Goal: Information Seeking & Learning: Find specific fact

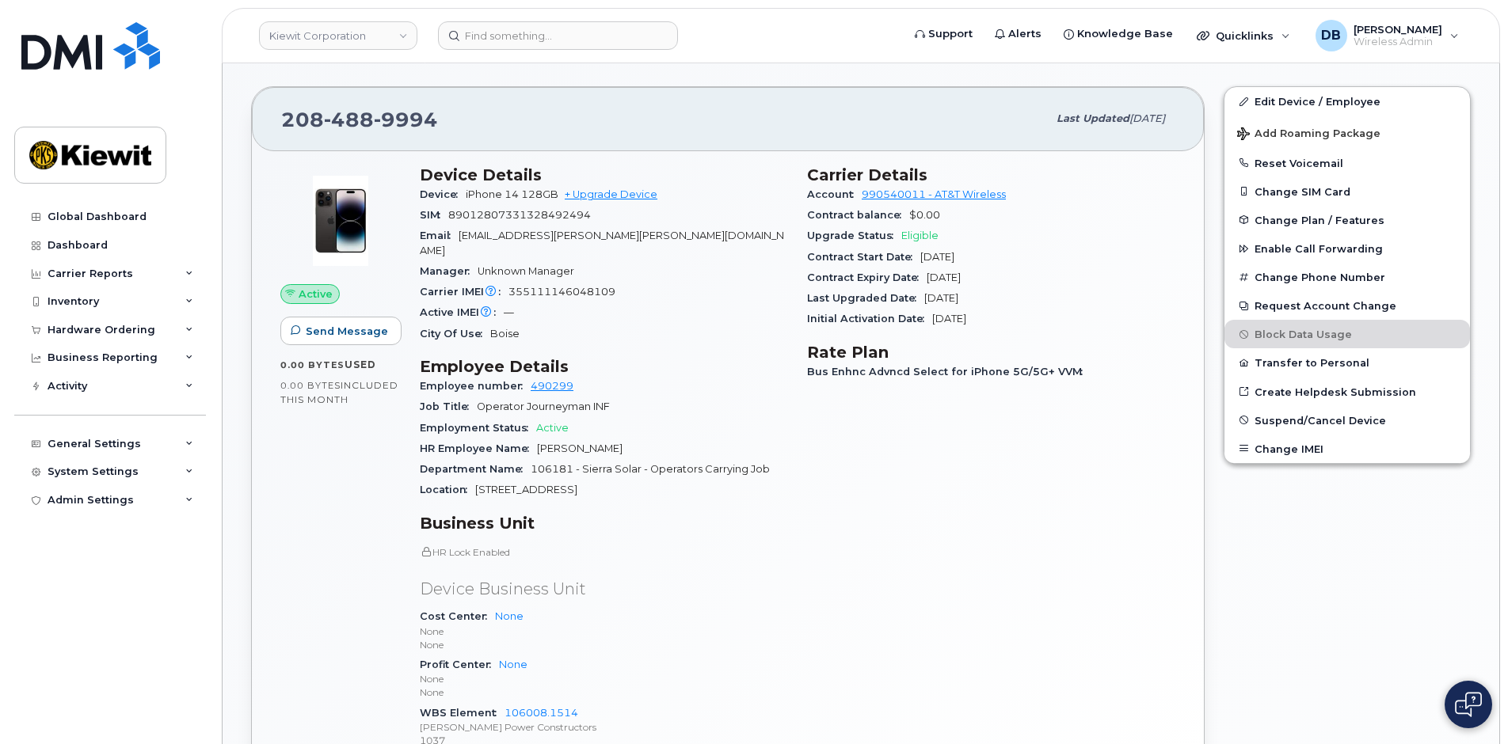
scroll to position [420, 0]
click at [768, 584] on p "Device Business Unit" at bounding box center [604, 589] width 368 height 23
click at [485, 35] on input at bounding box center [558, 35] width 240 height 29
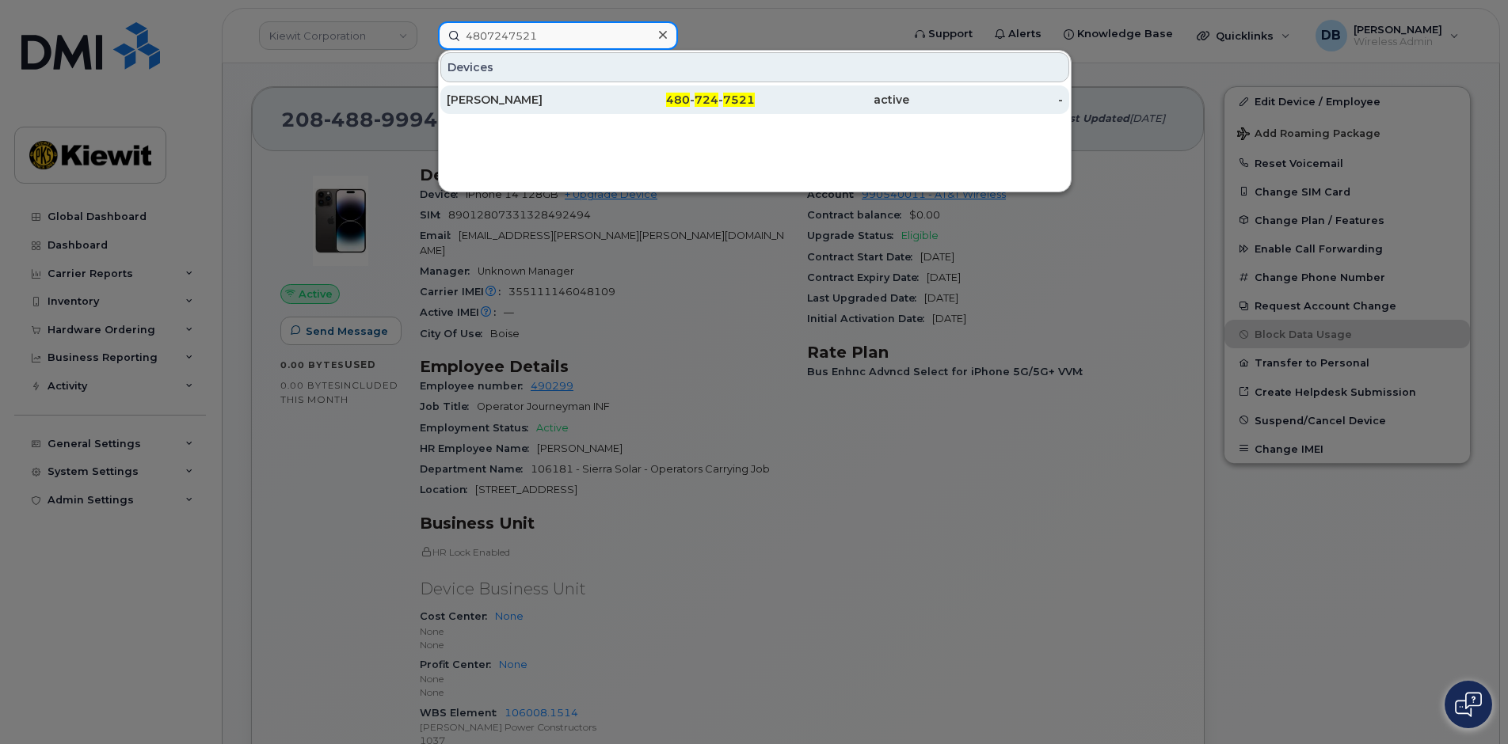
type input "4807247521"
click at [517, 101] on div "[PERSON_NAME]" at bounding box center [524, 100] width 154 height 16
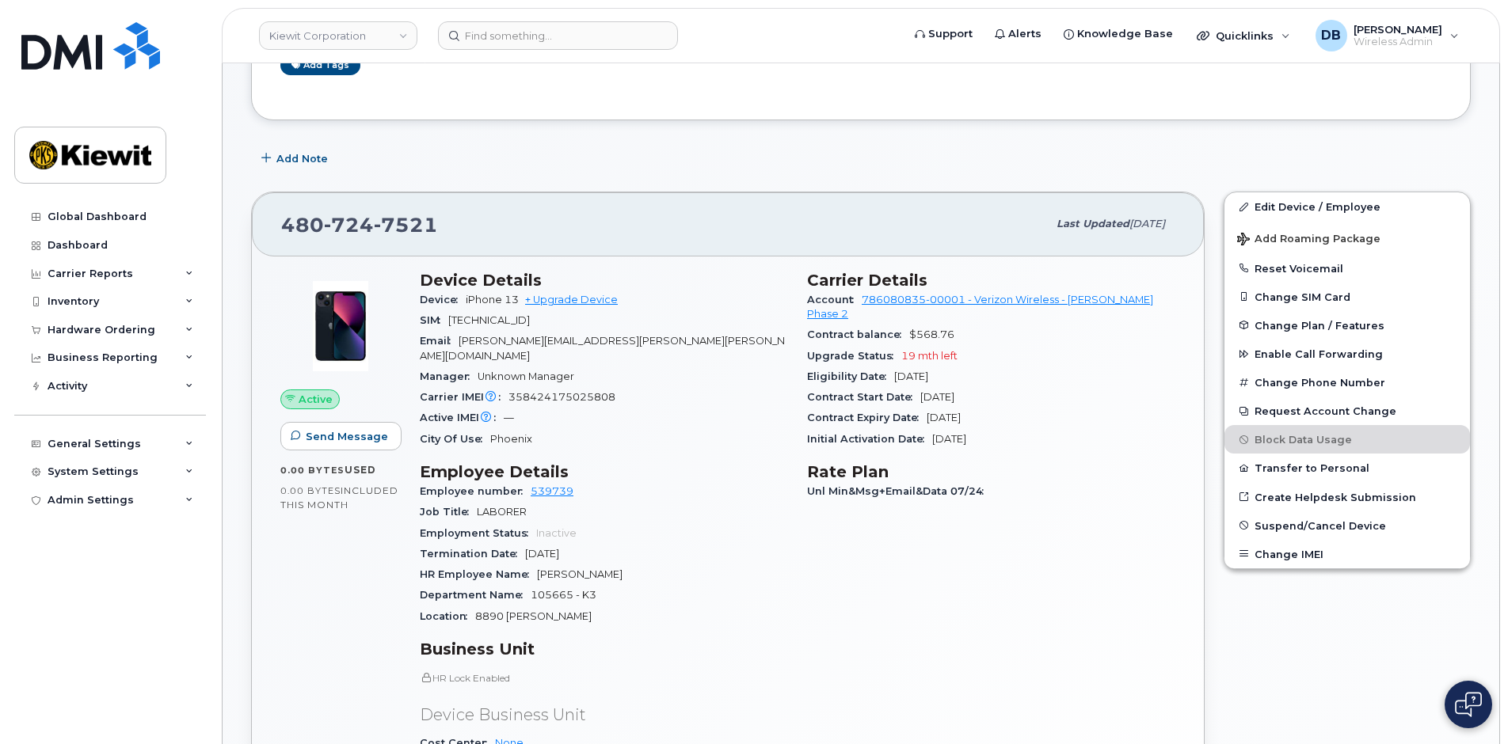
scroll to position [101, 0]
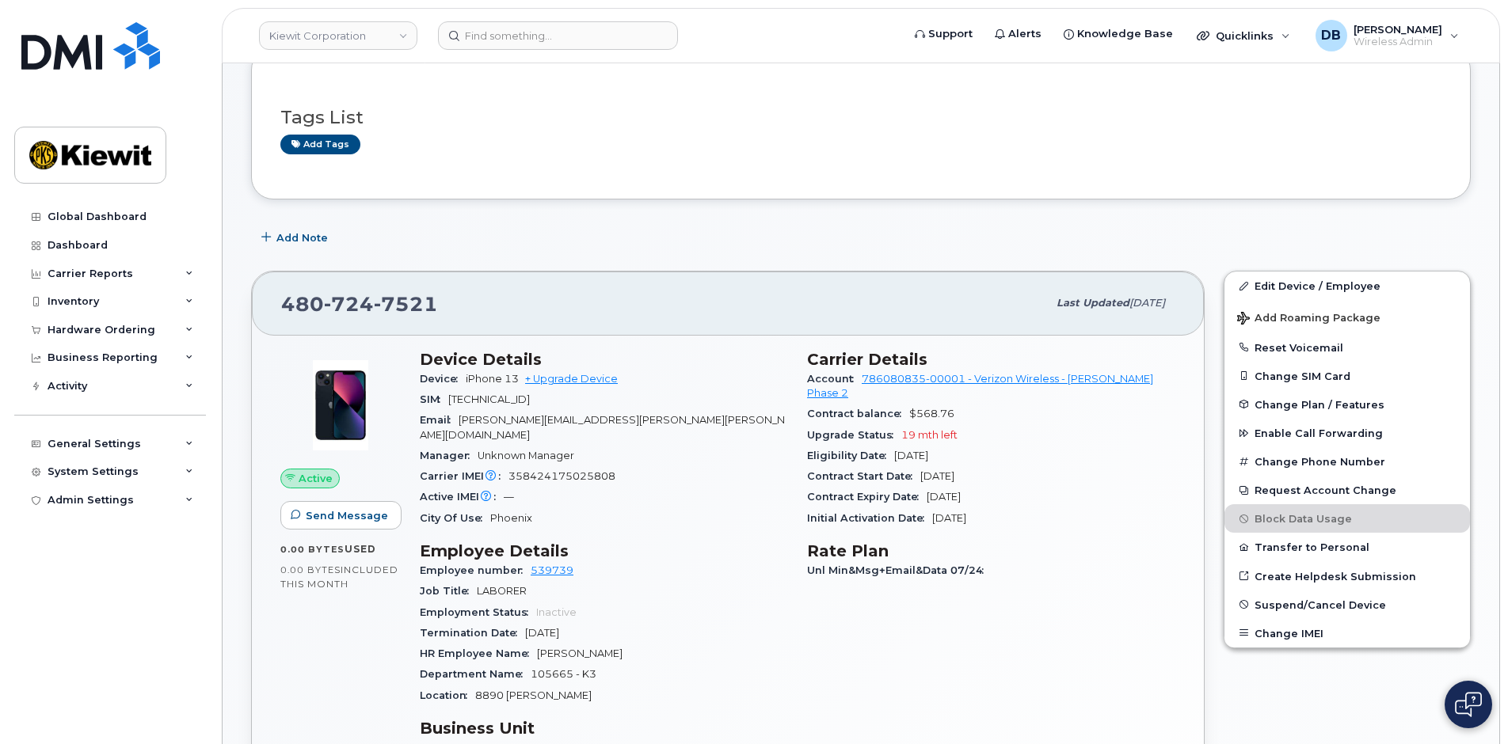
drag, startPoint x: 999, startPoint y: 465, endPoint x: 796, endPoint y: 460, distance: 202.8
click at [796, 460] on div "Device Details Device iPhone 13 + Upgrade Device SIM 89148000009476086865 Email…" at bounding box center [797, 660] width 775 height 638
click at [1035, 466] on div "Contract Start Date Apr 01, 2025" at bounding box center [991, 476] width 368 height 21
click at [1022, 598] on div "Carrier Details Account 786080835-00001 - Verizon Wireless - Kiewit Phase 2 Con…" at bounding box center [991, 660] width 387 height 638
drag, startPoint x: 996, startPoint y: 461, endPoint x: 809, endPoint y: 452, distance: 187.1
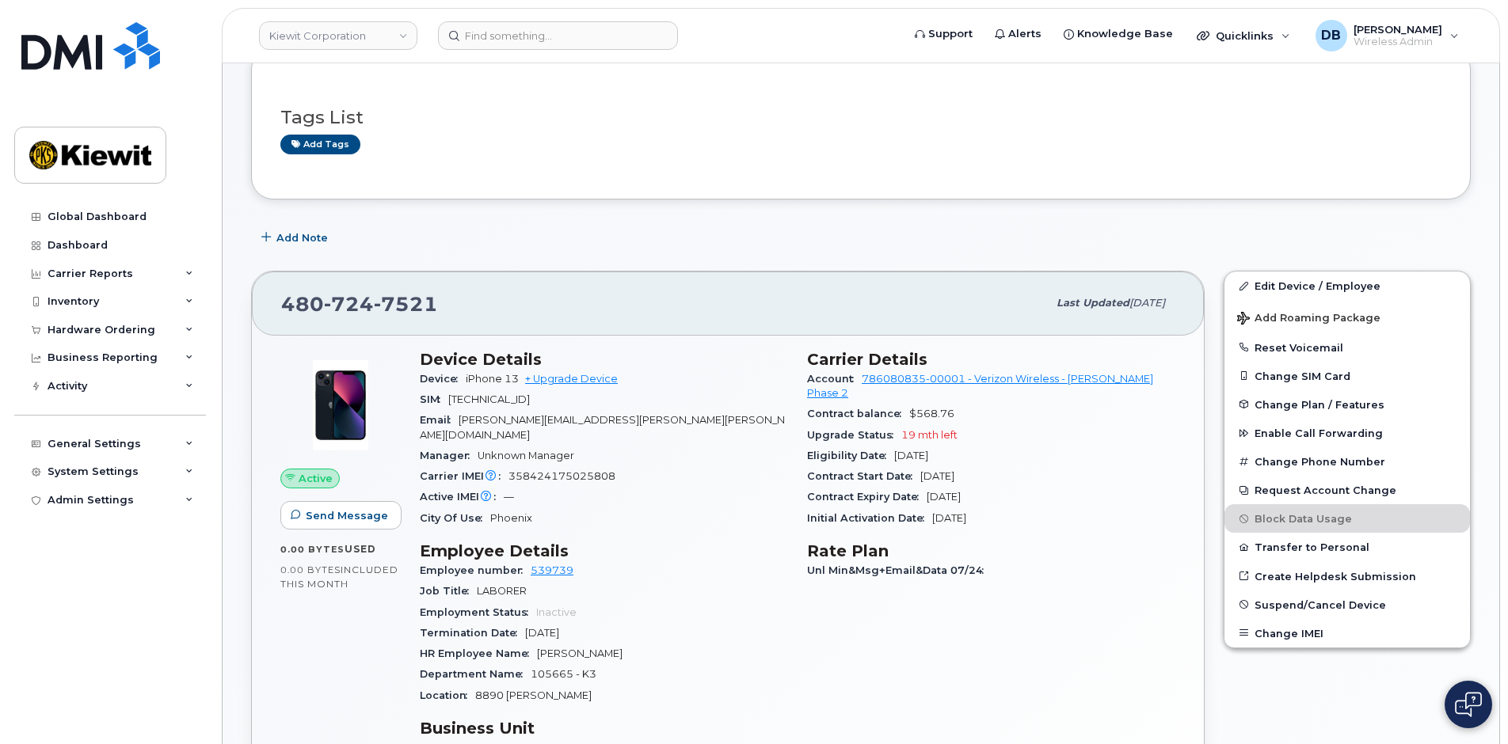
click at [809, 466] on div "Contract Start Date Apr 01, 2025" at bounding box center [991, 476] width 368 height 21
click at [1095, 446] on div "Eligibility Date Apr 01, 2027" at bounding box center [991, 456] width 368 height 21
click at [966, 578] on div "Carrier Details Account 786080835-00001 - Verizon Wireless - Kiewit Phase 2 Con…" at bounding box center [991, 660] width 387 height 638
click at [847, 666] on div "Carrier Details Account 786080835-00001 - Verizon Wireless - Kiewit Phase 2 Con…" at bounding box center [991, 660] width 387 height 638
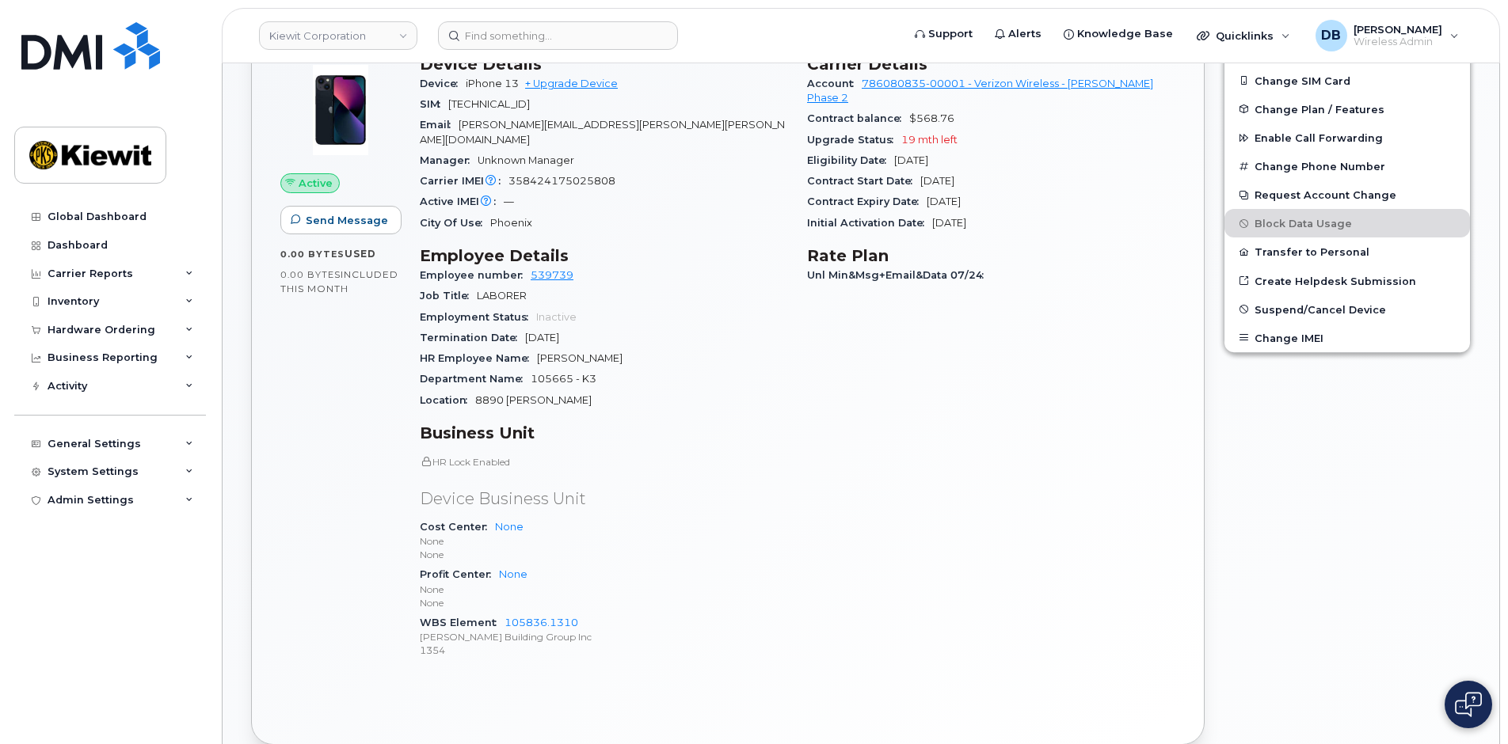
scroll to position [238, 0]
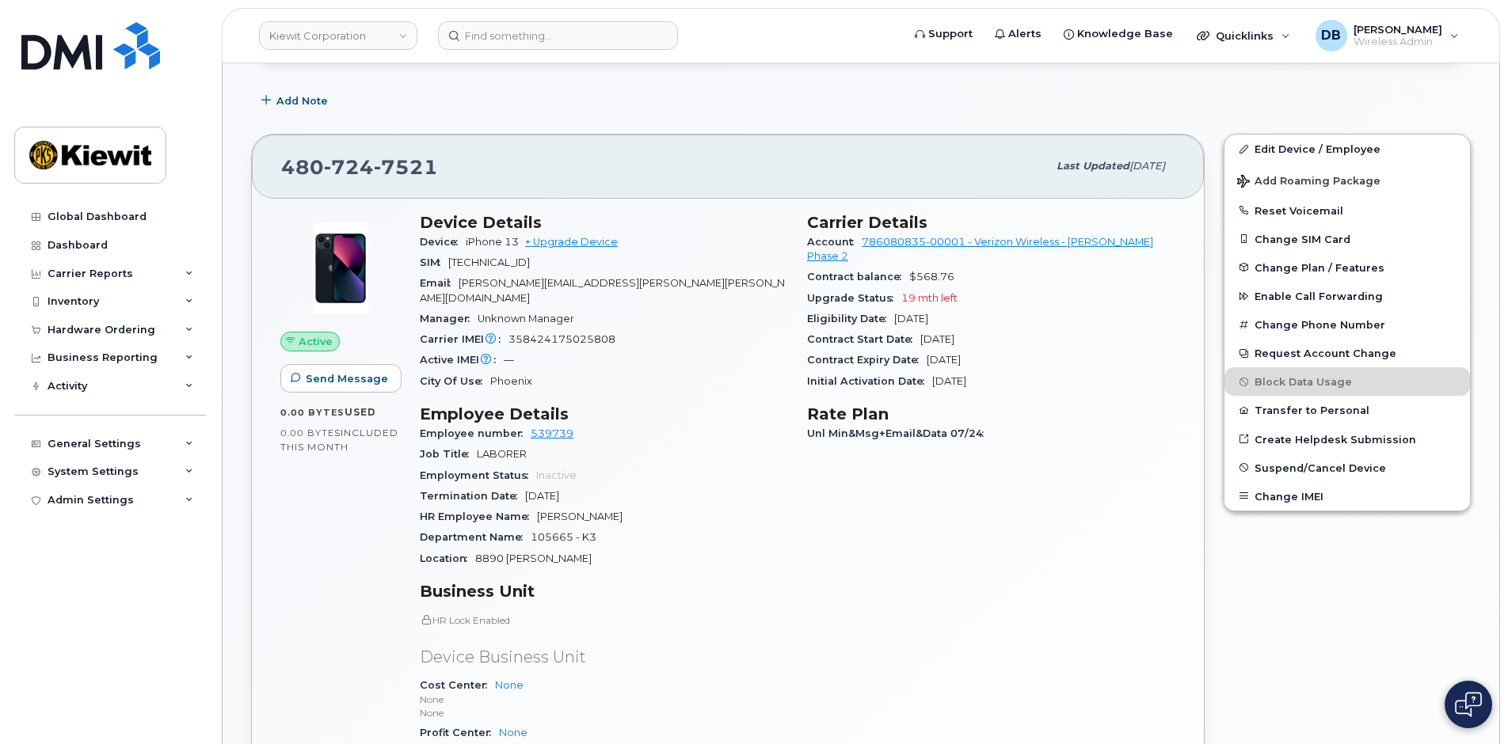
click at [721, 350] on div "Active IMEI Active IMEI is refreshed daily with a delay of up to 48 hours follo…" at bounding box center [604, 360] width 368 height 21
drag, startPoint x: 992, startPoint y: 320, endPoint x: 809, endPoint y: 333, distance: 184.2
click at [809, 333] on div "Contract Start Date Apr 01, 2025" at bounding box center [991, 339] width 368 height 21
click at [980, 483] on div "Carrier Details Account 786080835-00001 - Verizon Wireless - Kiewit Phase 2 Con…" at bounding box center [991, 523] width 387 height 638
click at [855, 483] on div "Carrier Details Account 786080835-00001 - Verizon Wireless - Kiewit Phase 2 Con…" at bounding box center [991, 523] width 387 height 638
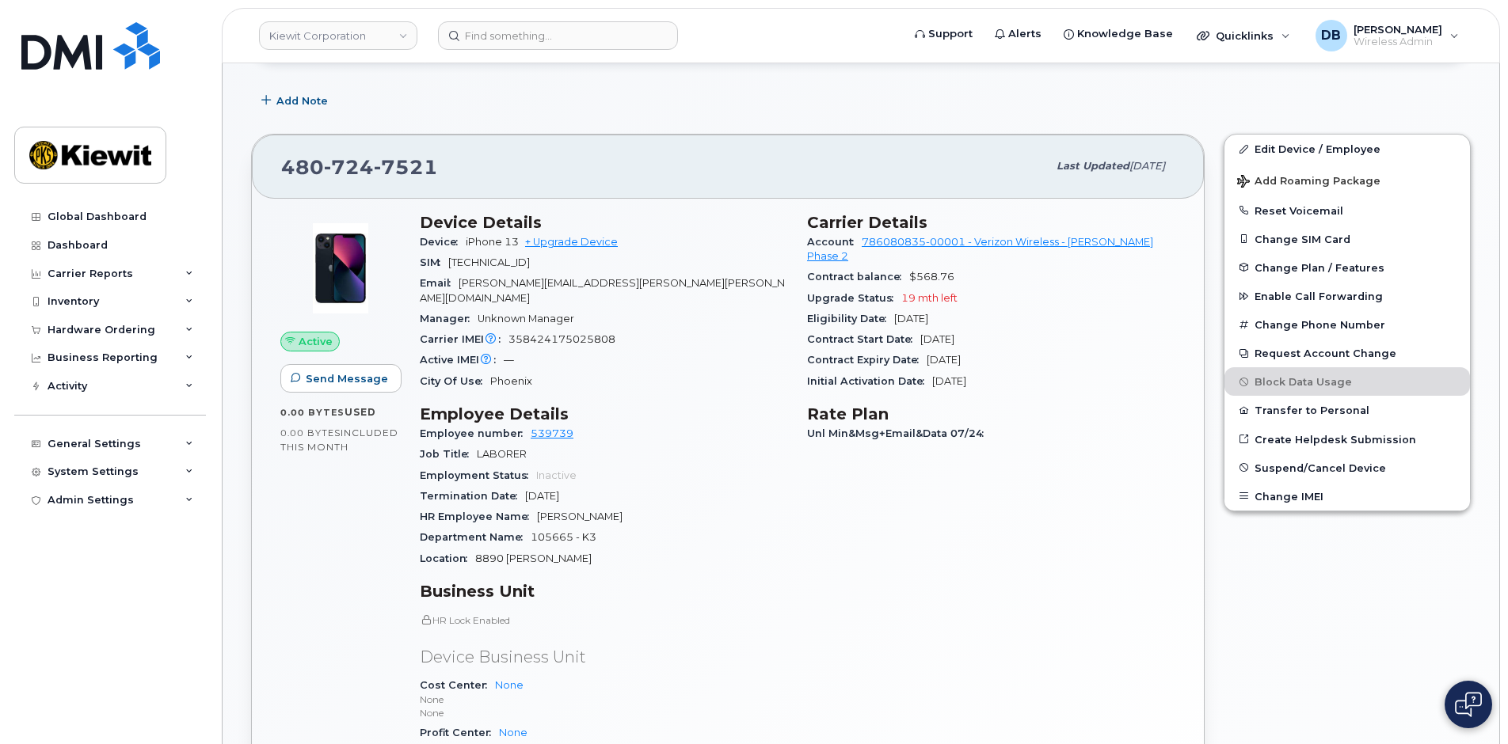
click at [855, 483] on div "Carrier Details Account 786080835-00001 - Verizon Wireless - Kiewit Phase 2 Con…" at bounding box center [991, 523] width 387 height 638
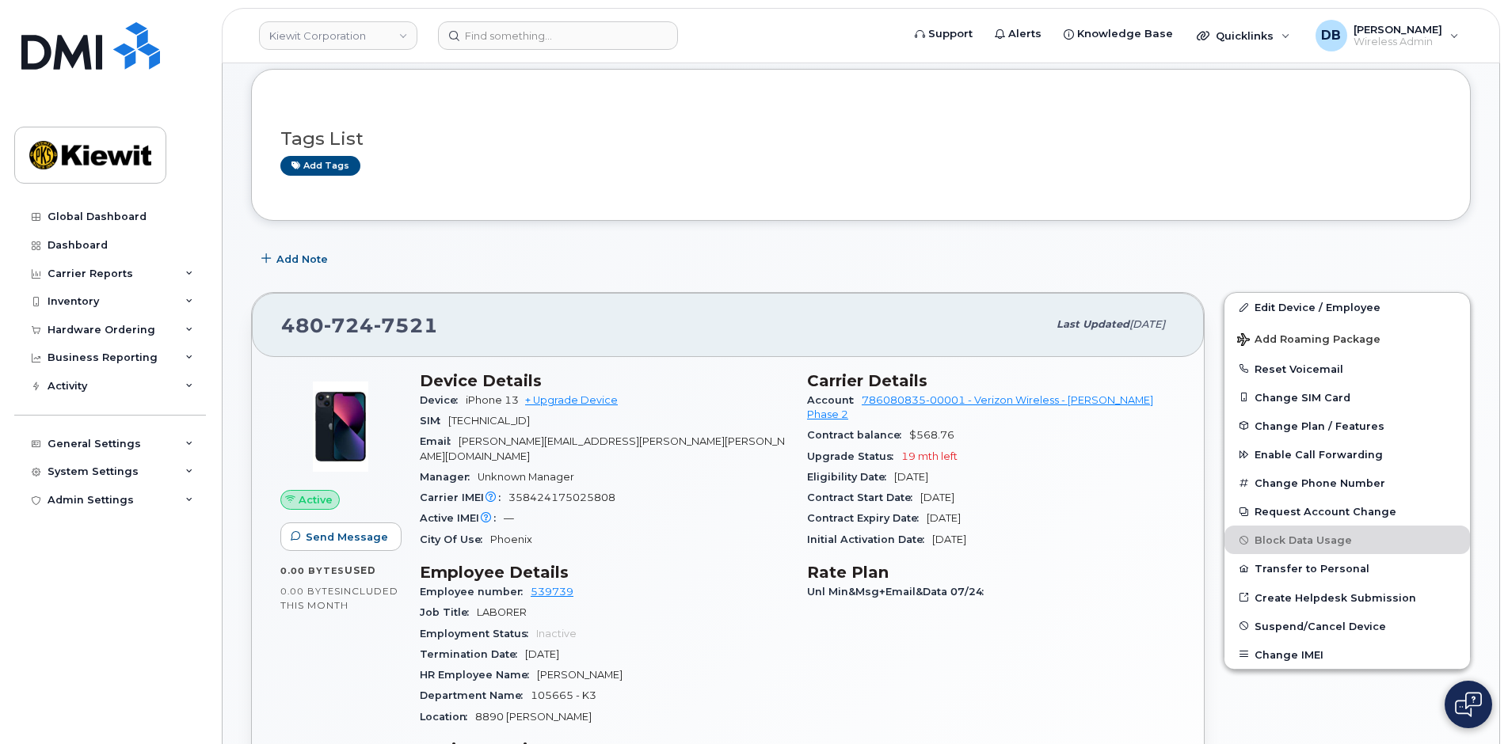
scroll to position [0, 0]
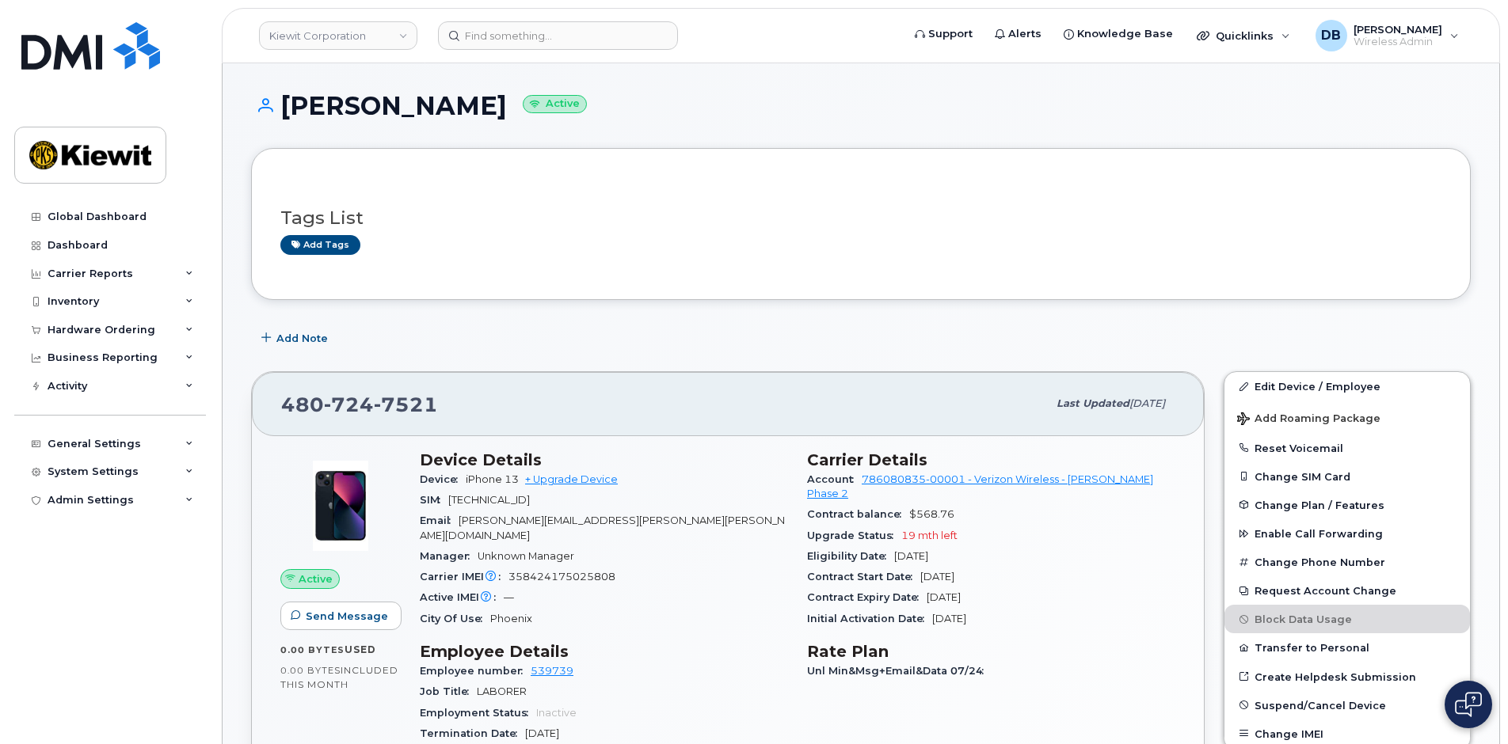
click at [813, 130] on div "CAROL MARKS Active" at bounding box center [861, 120] width 1220 height 56
click at [588, 327] on div "Add Note" at bounding box center [861, 338] width 1220 height 29
click at [608, 338] on div "Add Note" at bounding box center [861, 338] width 1220 height 29
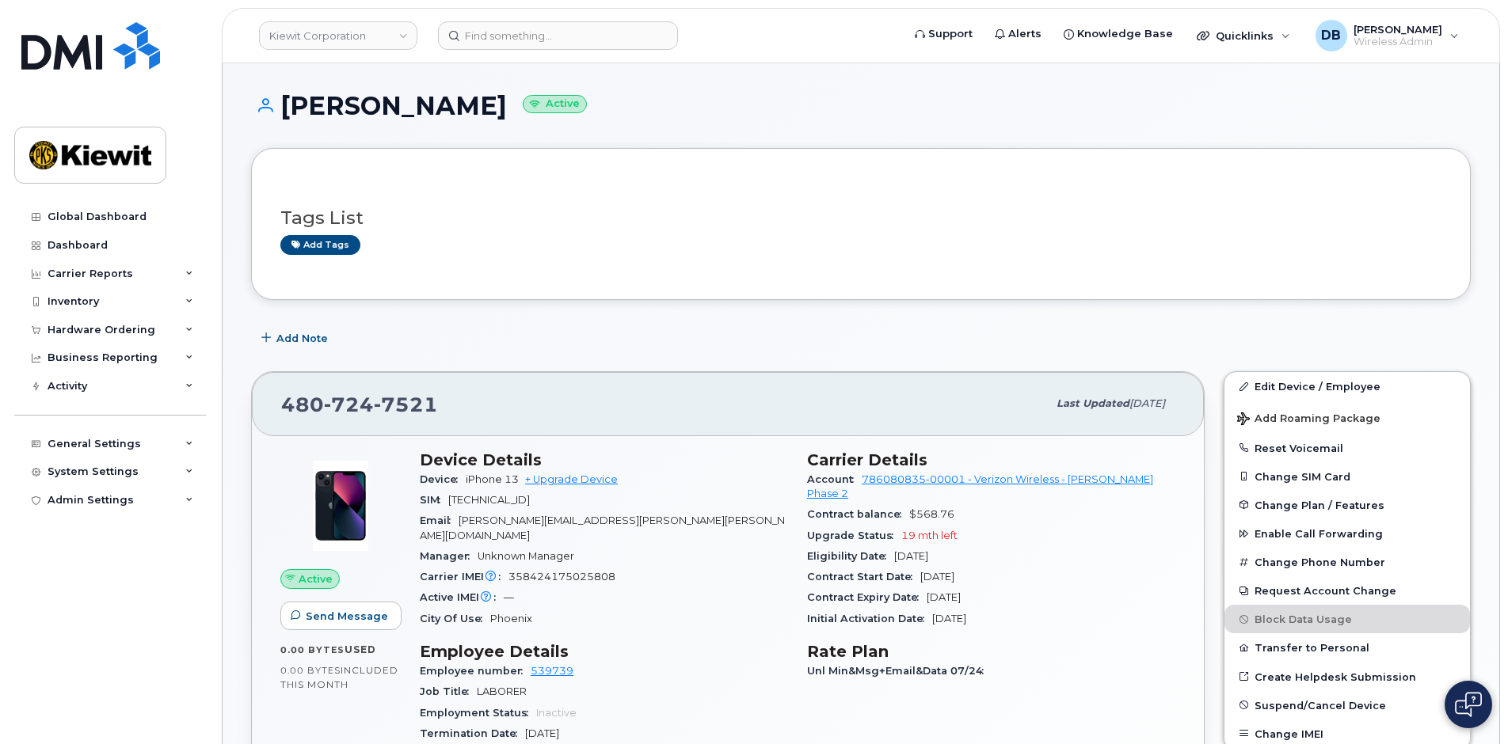
click at [678, 326] on div "Add Note" at bounding box center [861, 338] width 1220 height 29
click at [581, 328] on div "Add Note" at bounding box center [861, 338] width 1220 height 29
click at [439, 336] on div "Add Note" at bounding box center [861, 338] width 1220 height 29
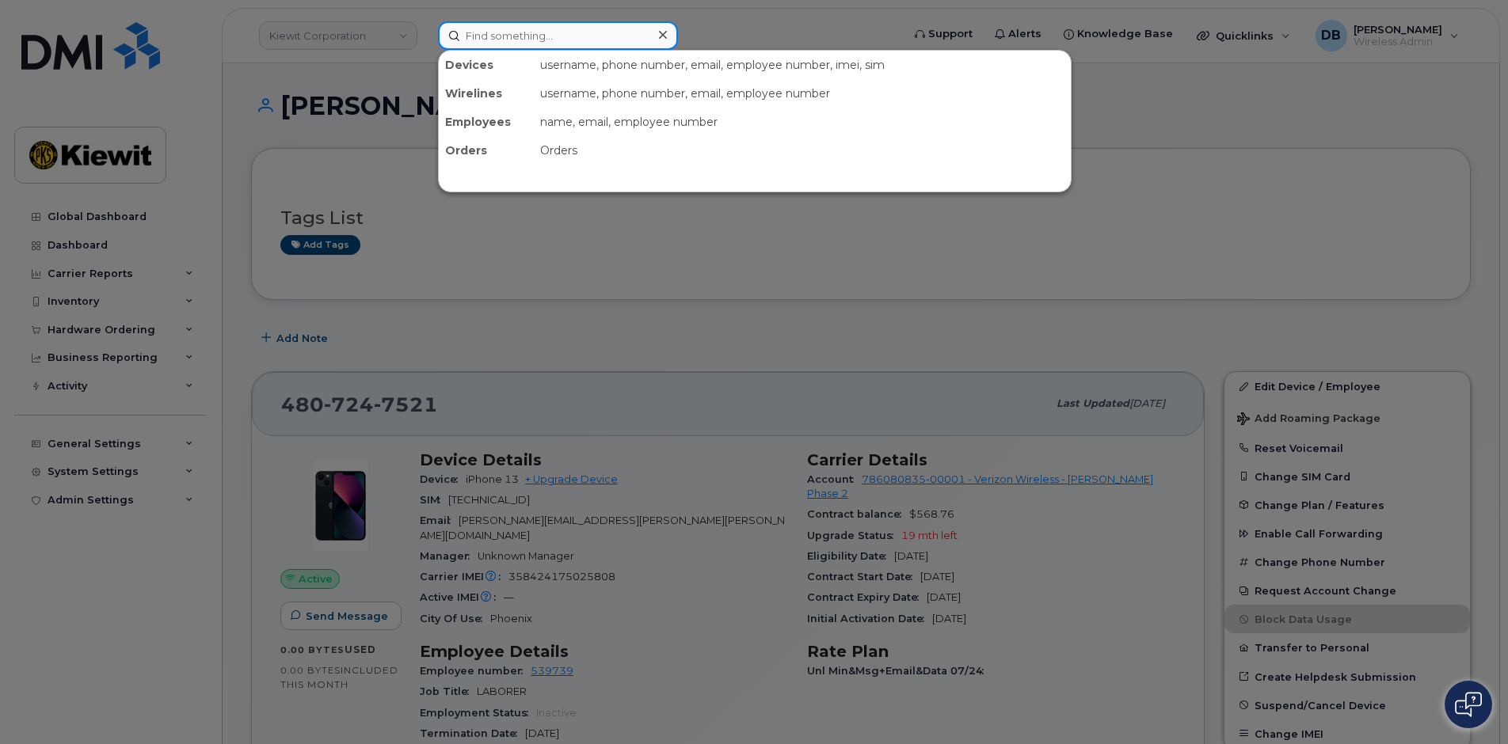
click at [545, 45] on input at bounding box center [558, 35] width 240 height 29
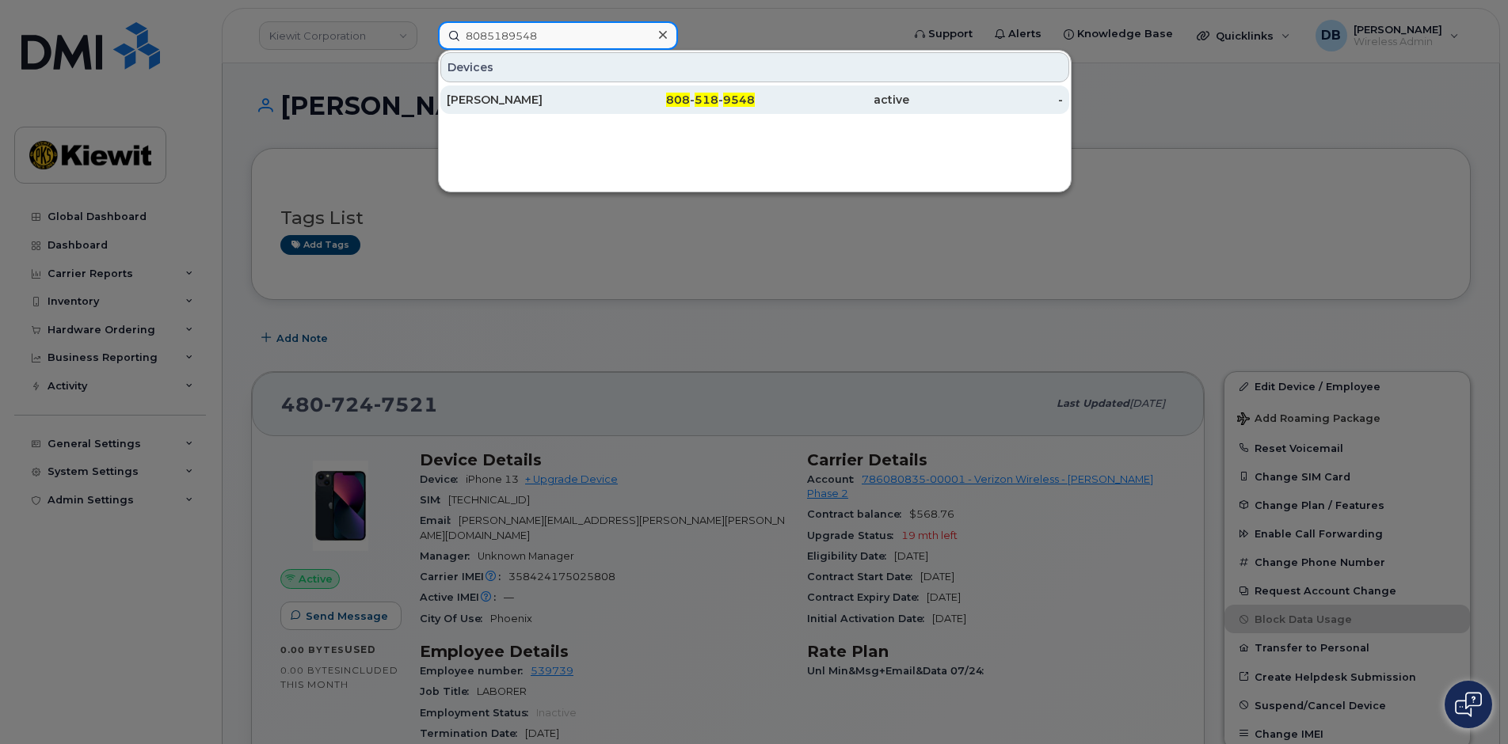
type input "8085189548"
click at [579, 107] on div "RENEE HOOMAANAWANUI" at bounding box center [524, 100] width 154 height 16
click at [562, 99] on div "RENEE HOOMAANAWANUI" at bounding box center [524, 100] width 154 height 16
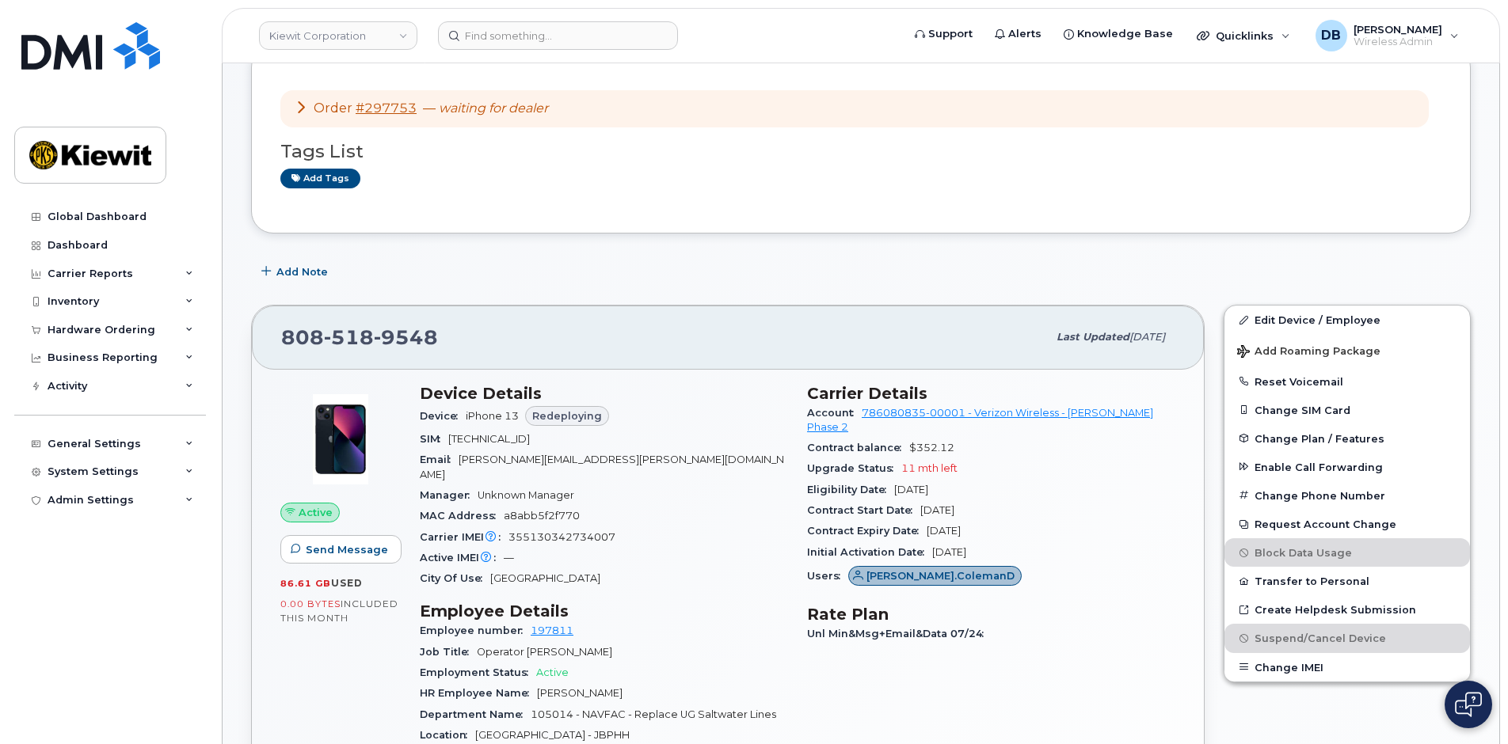
scroll to position [554, 0]
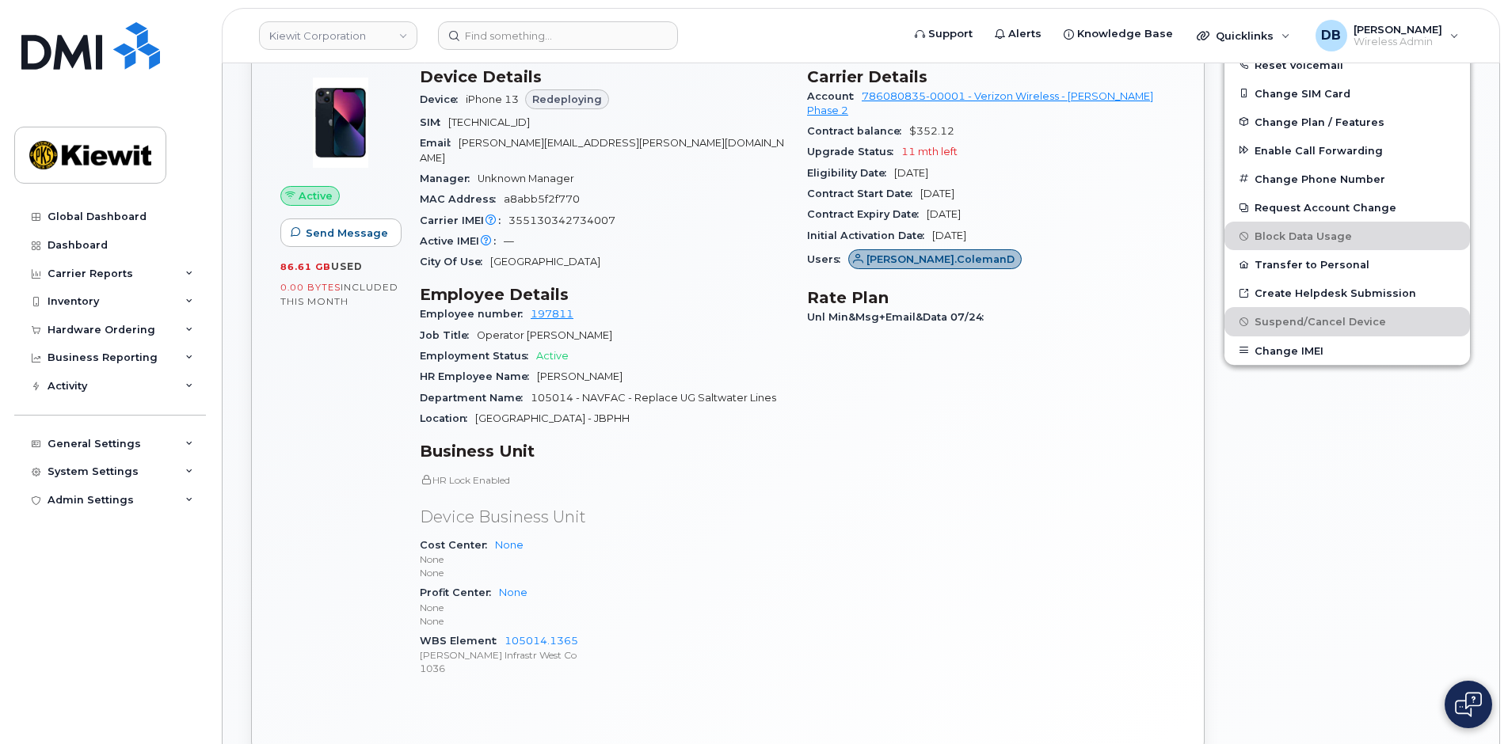
click at [550, 392] on span "105014 - NAVFAC - Replace UG Saltwater Lines" at bounding box center [654, 398] width 246 height 12
copy span "105014"
click at [97, 305] on div "Inventory" at bounding box center [73, 301] width 51 height 13
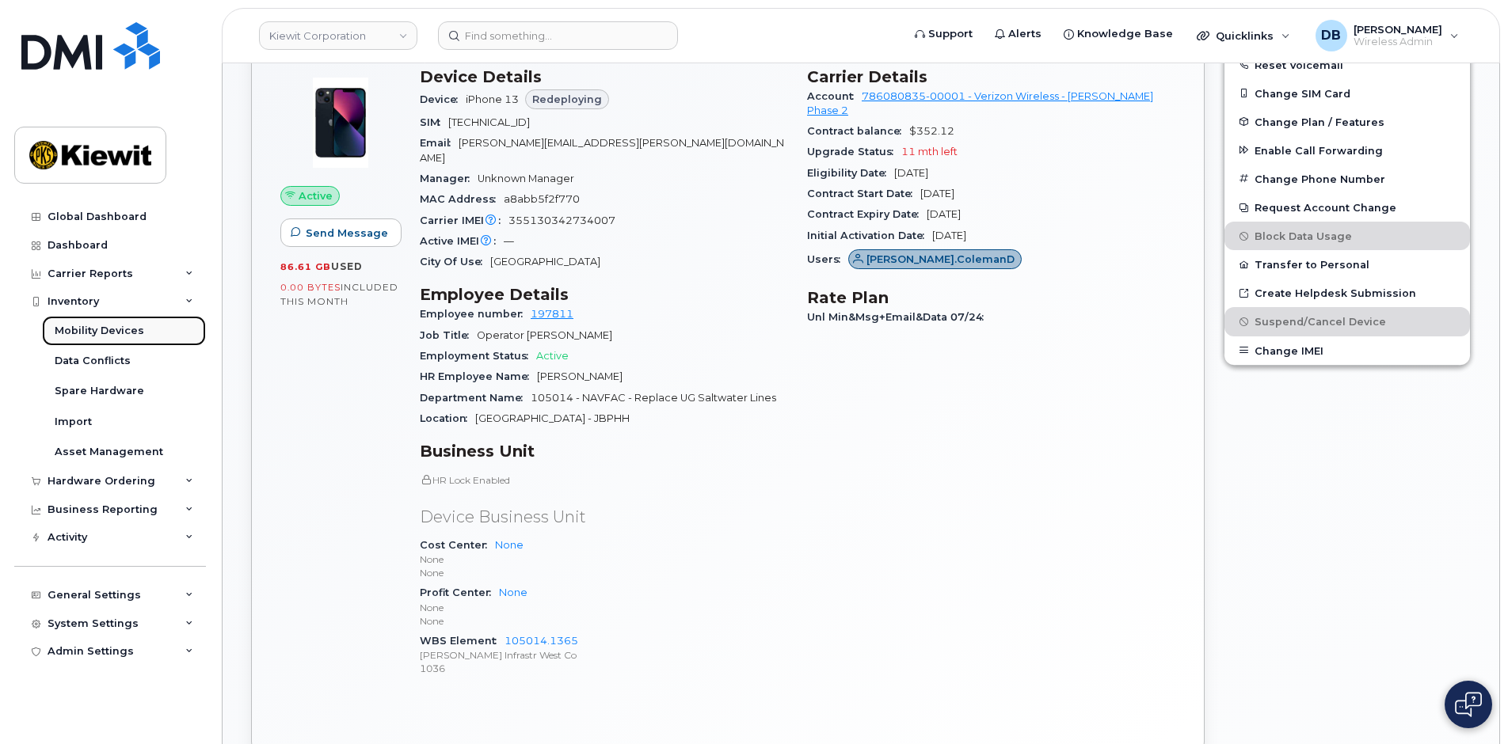
click at [105, 329] on div "Mobility Devices" at bounding box center [99, 331] width 89 height 14
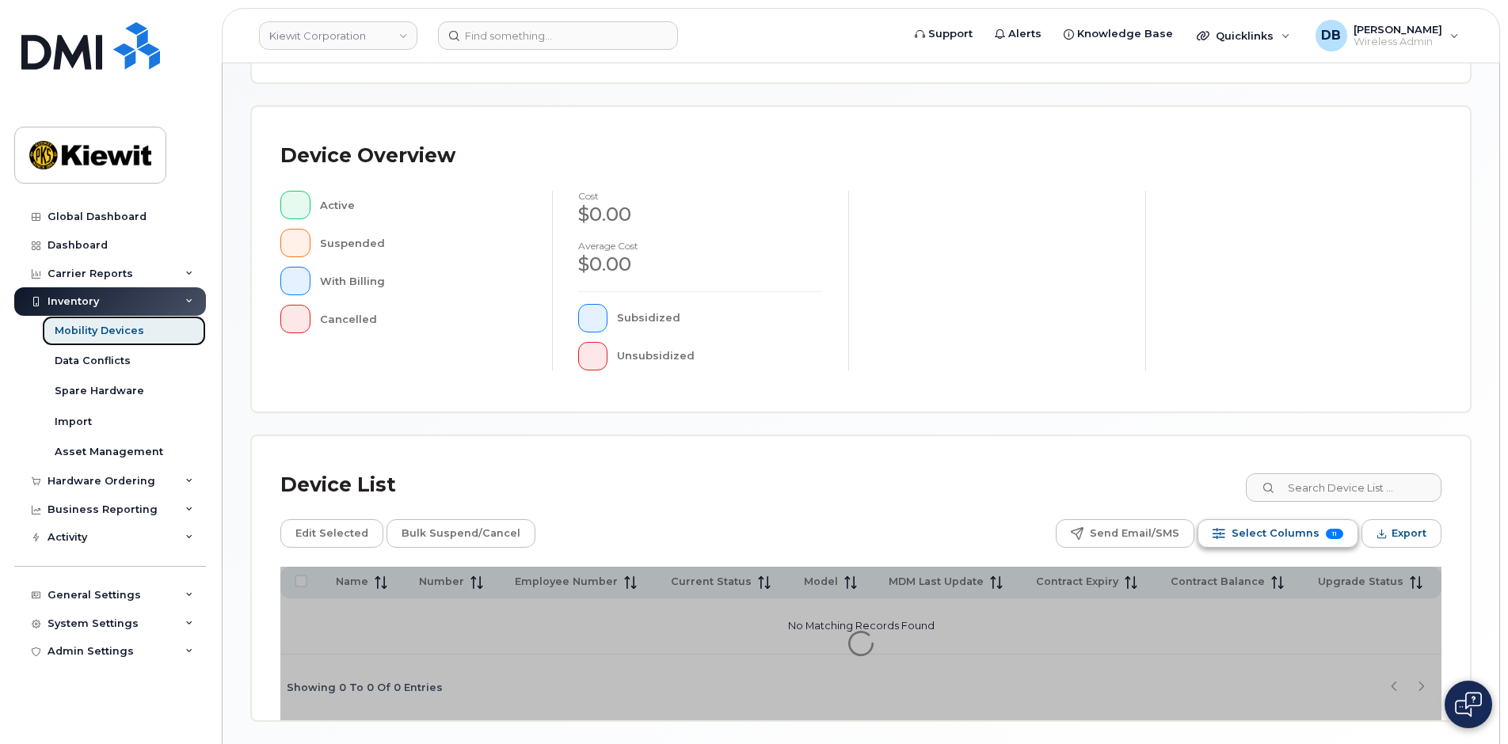
scroll to position [373, 0]
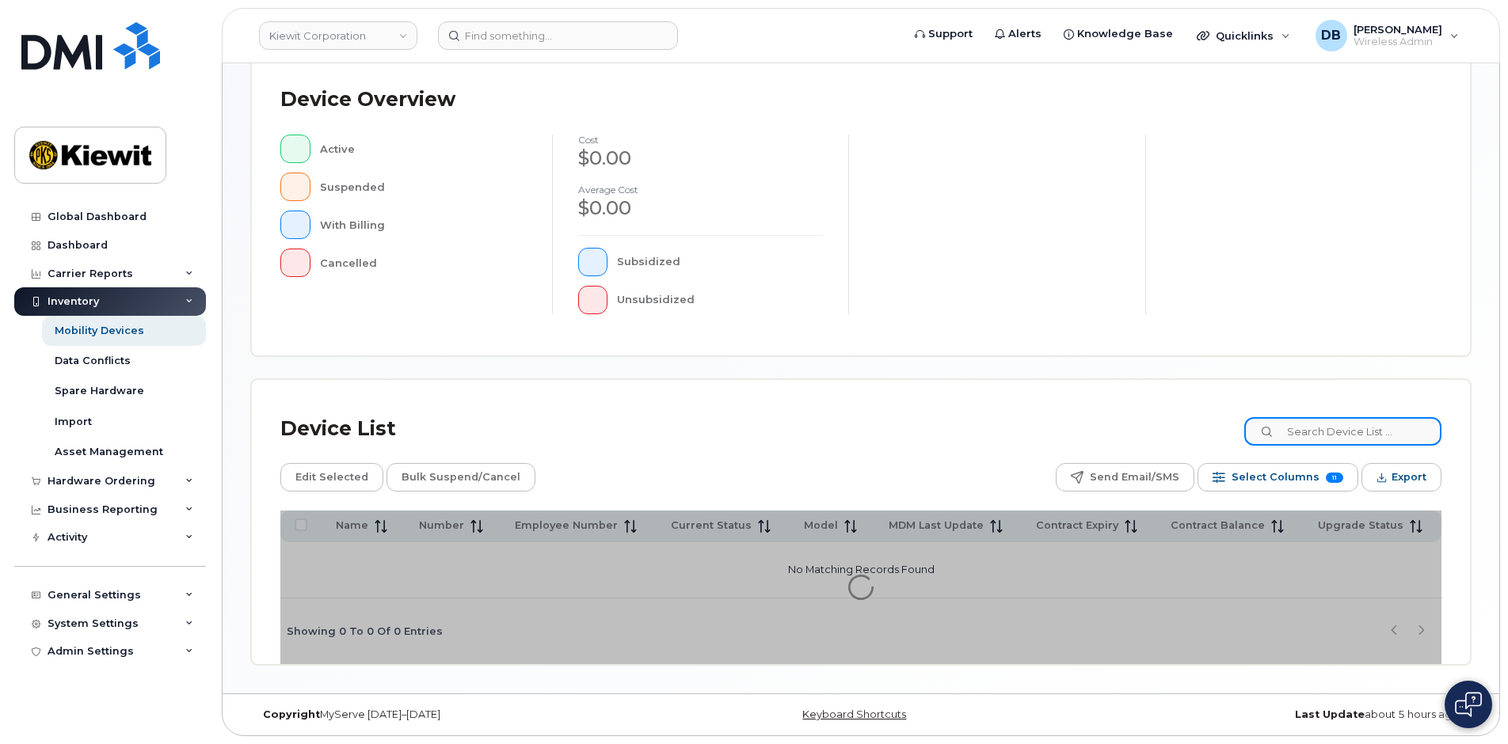
click at [1326, 436] on input at bounding box center [1342, 431] width 197 height 29
paste input "105014"
type input "105014"
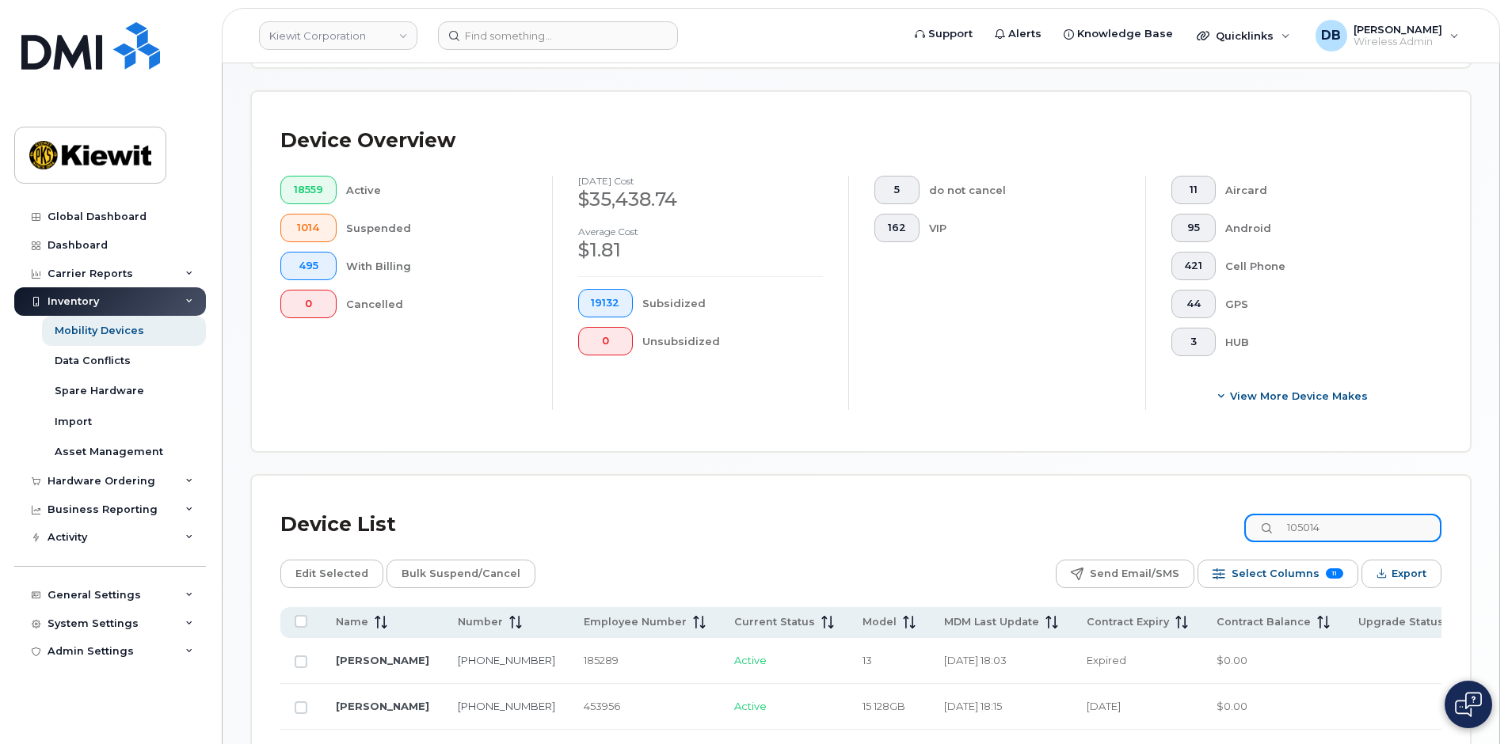
scroll to position [611, 0]
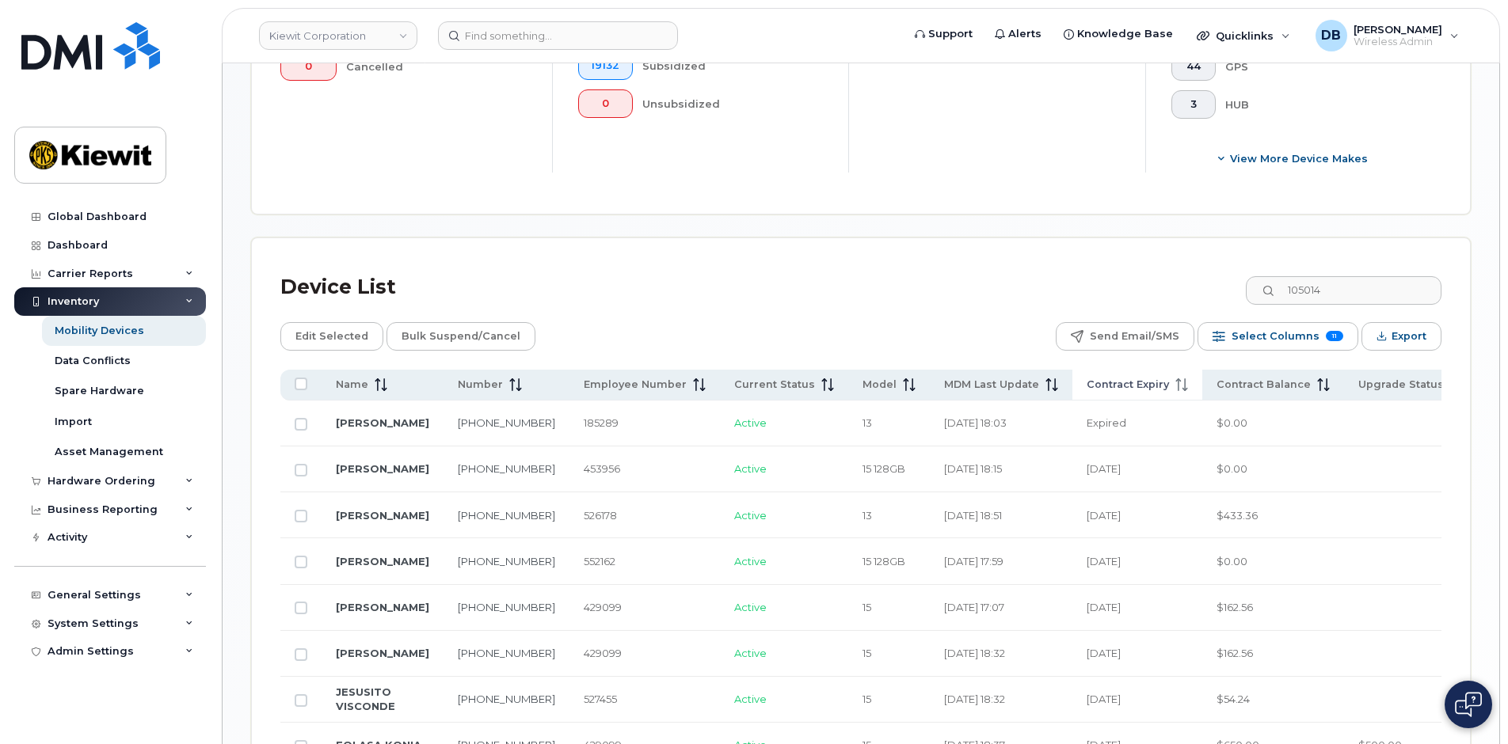
click at [1087, 380] on span "Contract Expiry" at bounding box center [1128, 385] width 82 height 14
click at [364, 474] on link "LAURENCE COLLADO" at bounding box center [382, 469] width 93 height 13
drag, startPoint x: 498, startPoint y: 483, endPoint x: 468, endPoint y: 459, distance: 38.3
click at [468, 459] on td "808-754-5415" at bounding box center [507, 470] width 126 height 46
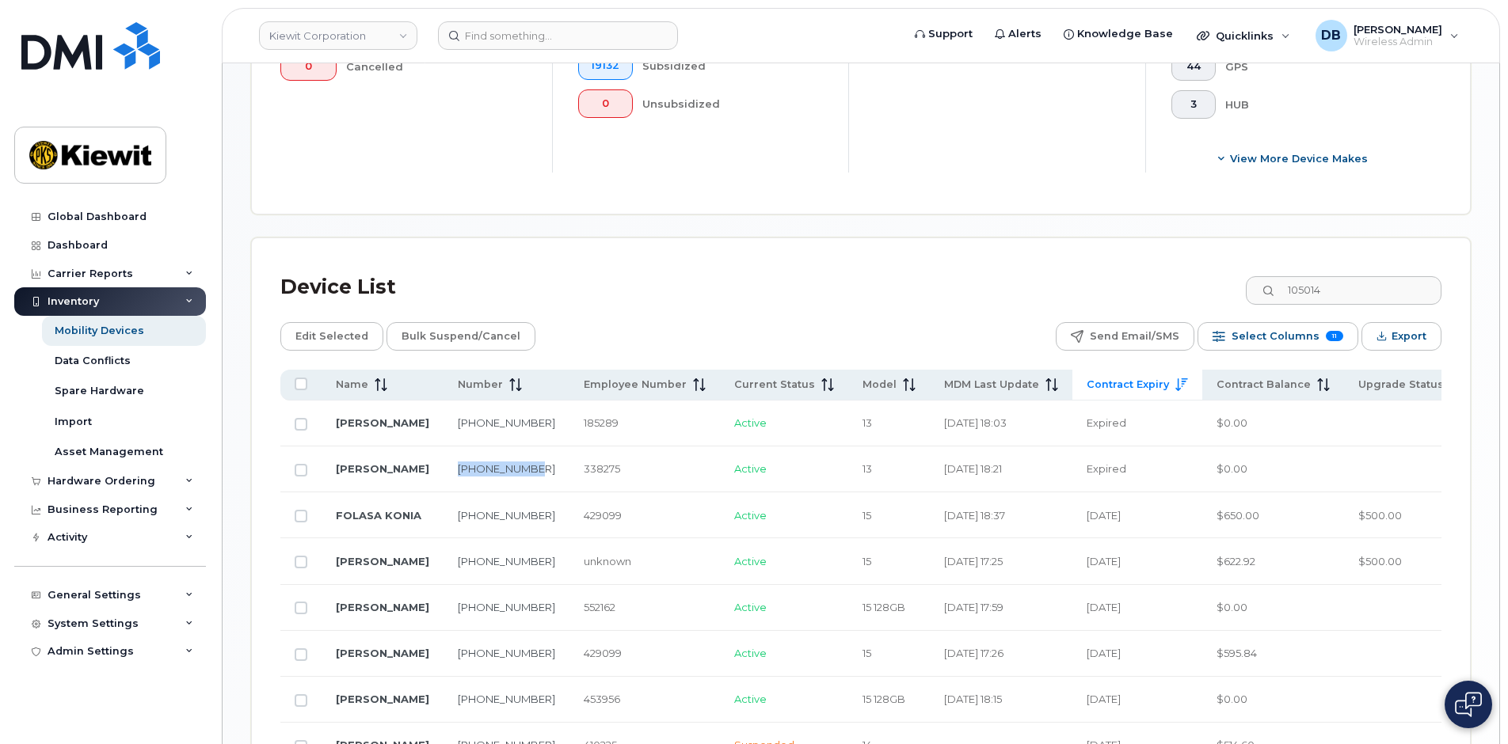
copy link "808-754-5415"
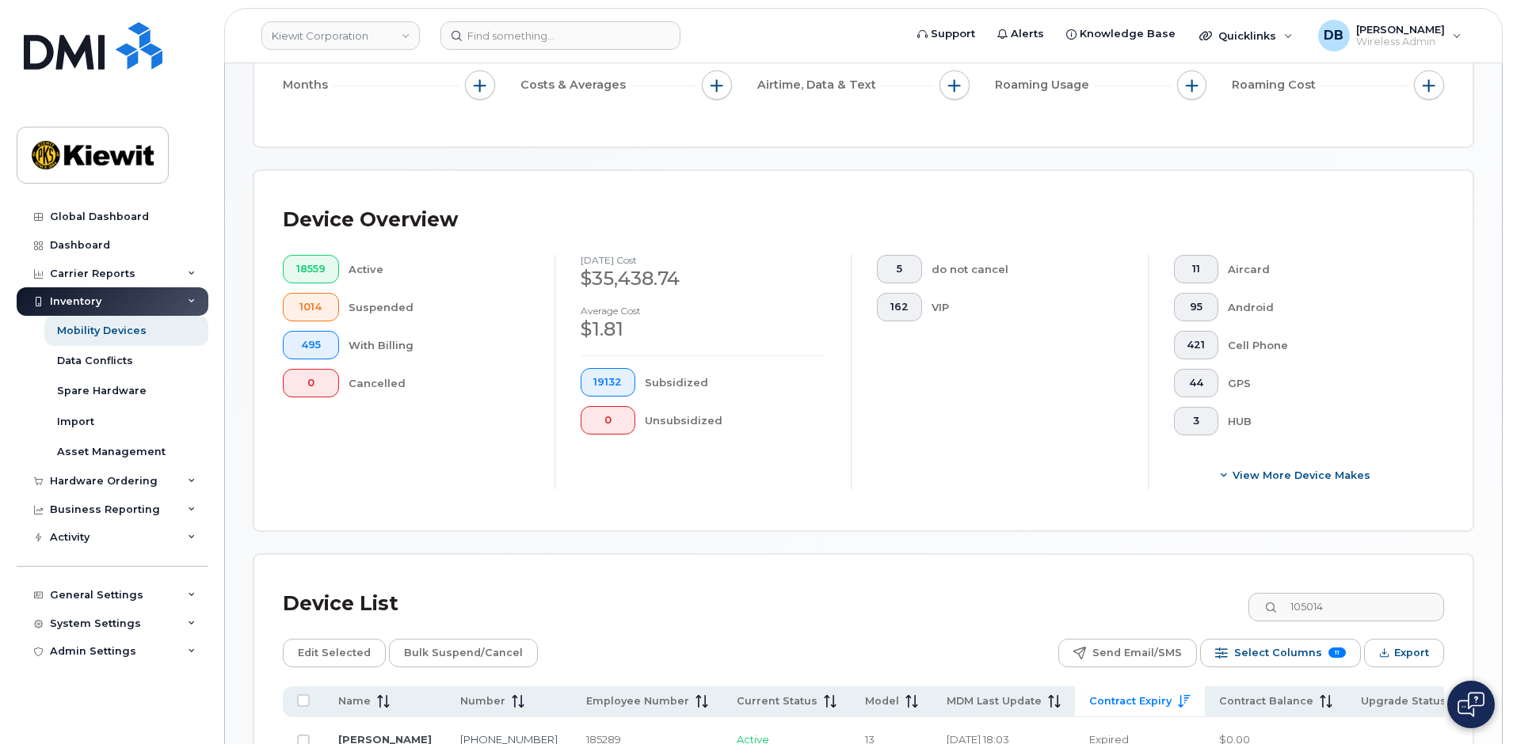
scroll to position [0, 0]
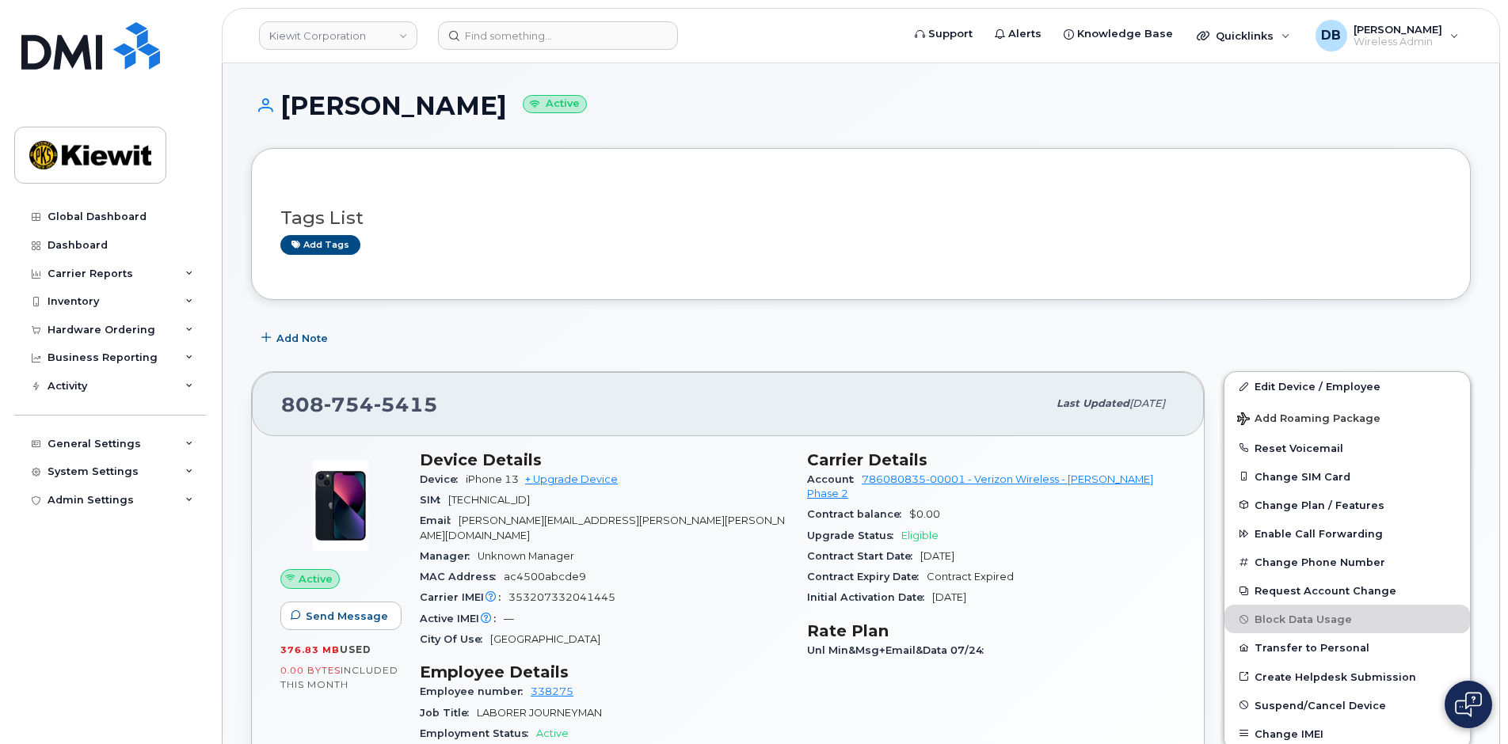
scroll to position [79, 0]
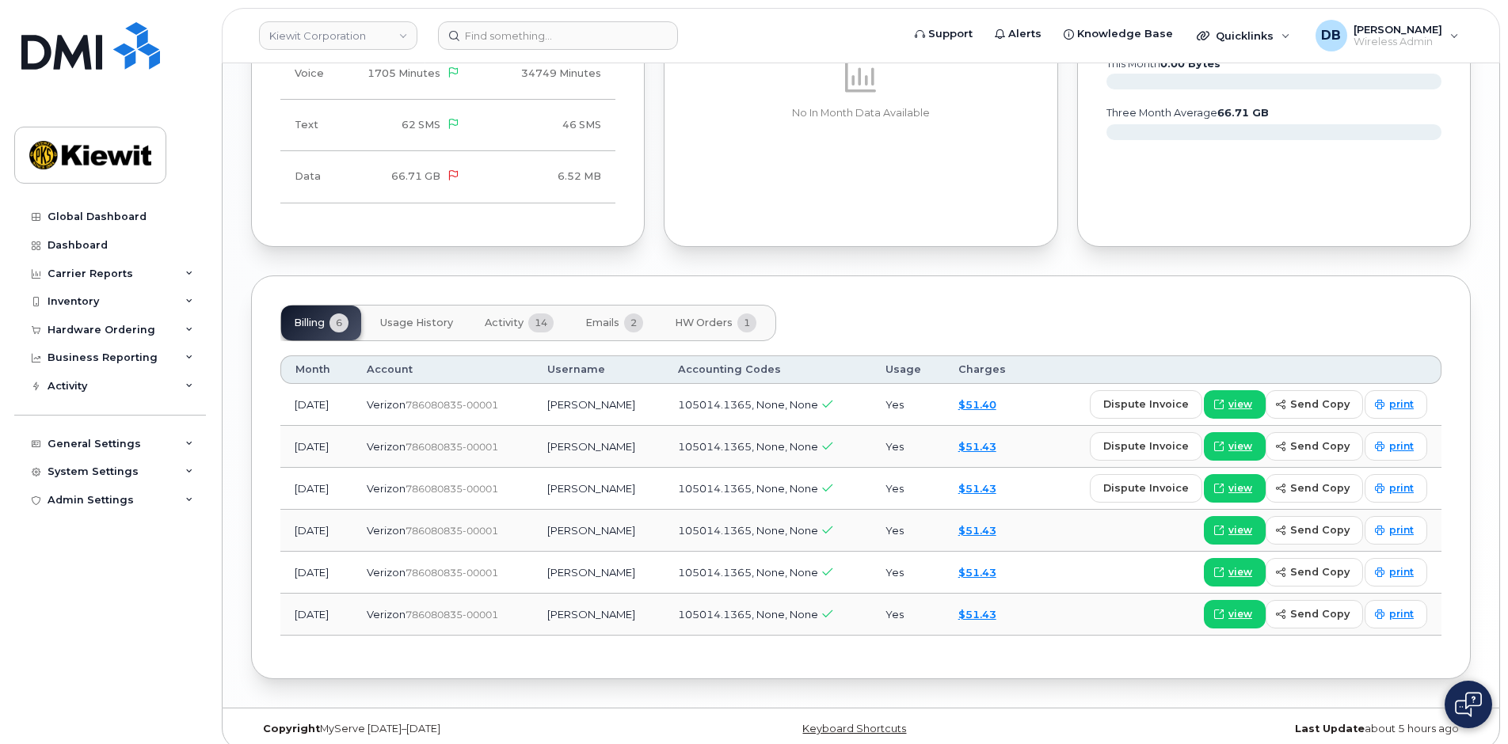
scroll to position [1379, 0]
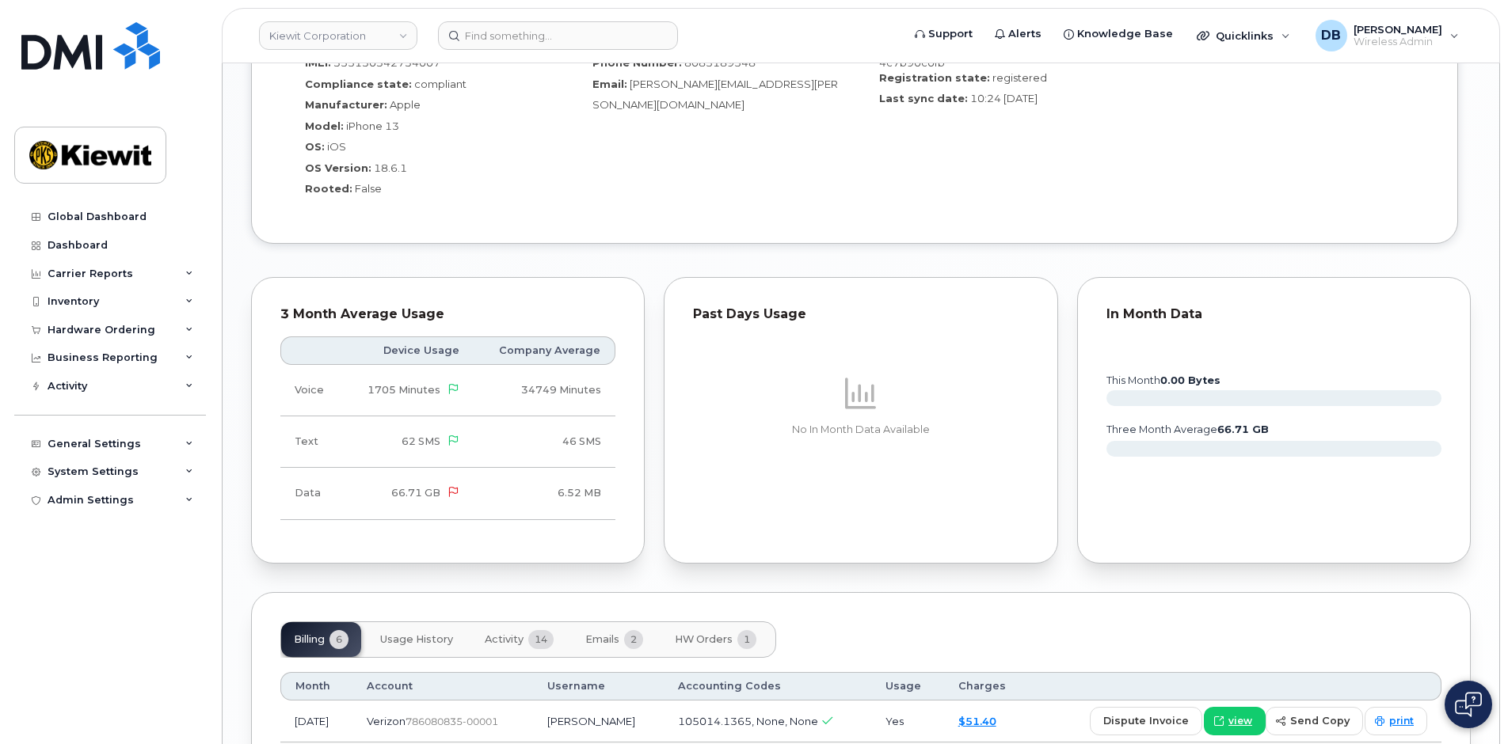
click at [596, 634] on span "Emails" at bounding box center [602, 640] width 34 height 13
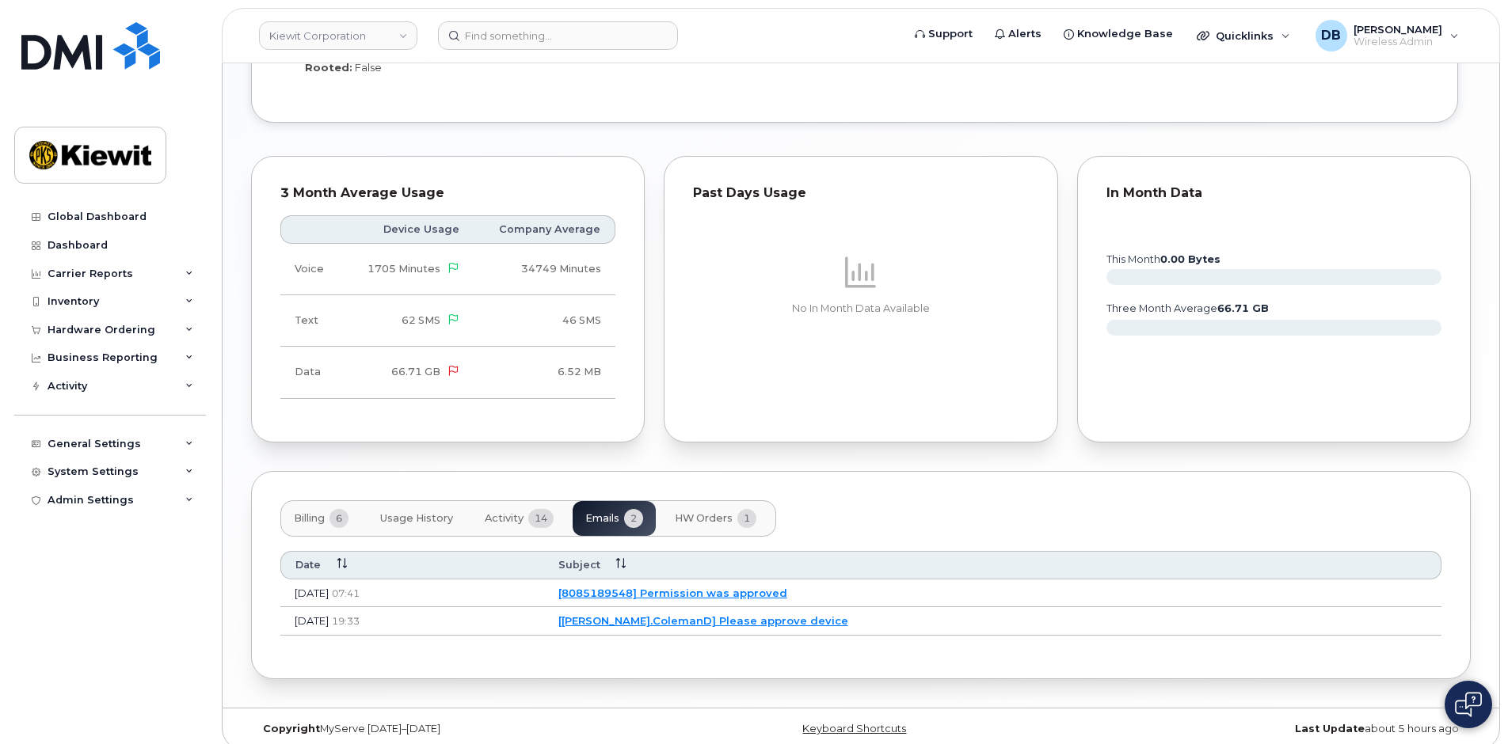
scroll to position [1421, 0]
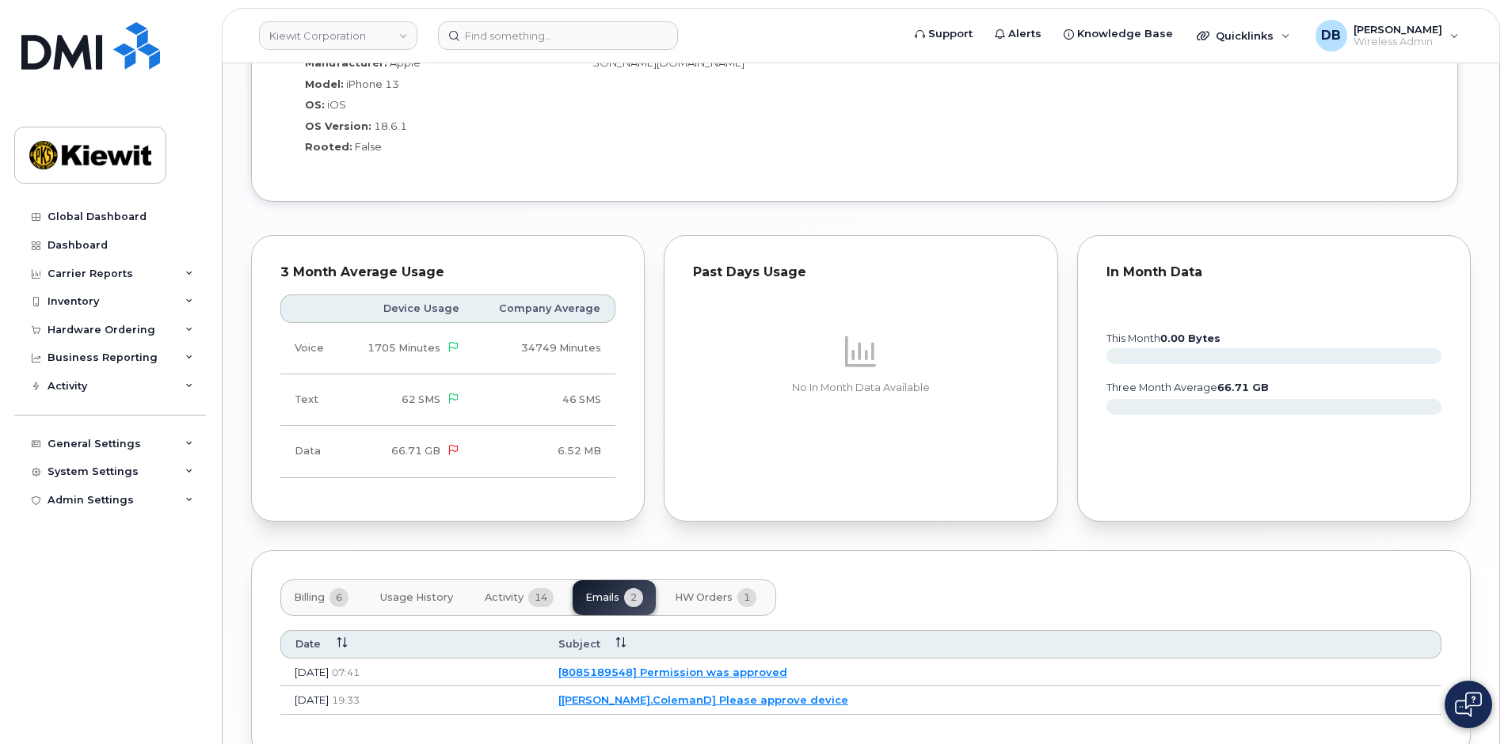
click at [501, 592] on span "Activity" at bounding box center [504, 598] width 39 height 13
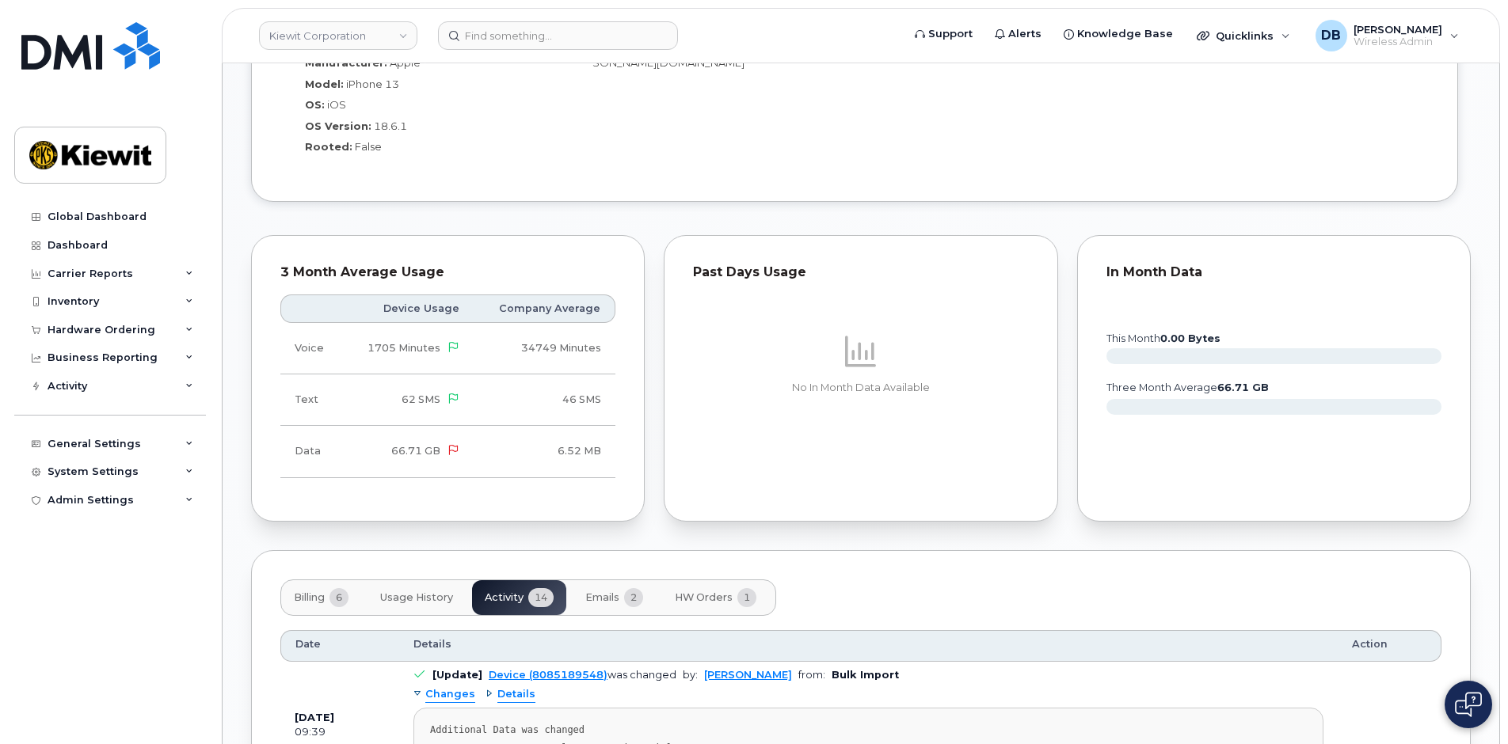
scroll to position [1738, 0]
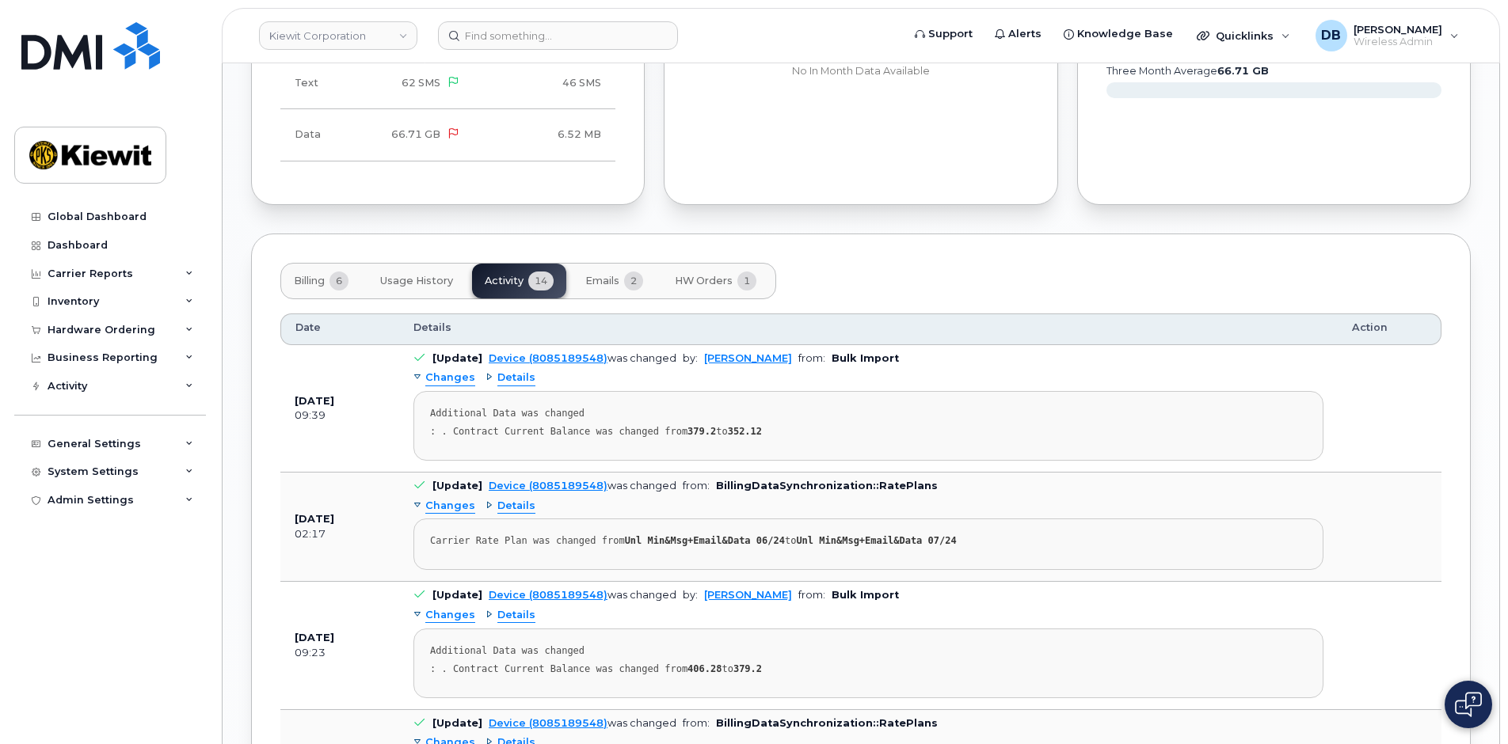
click at [319, 275] on span "Billing" at bounding box center [309, 281] width 31 height 13
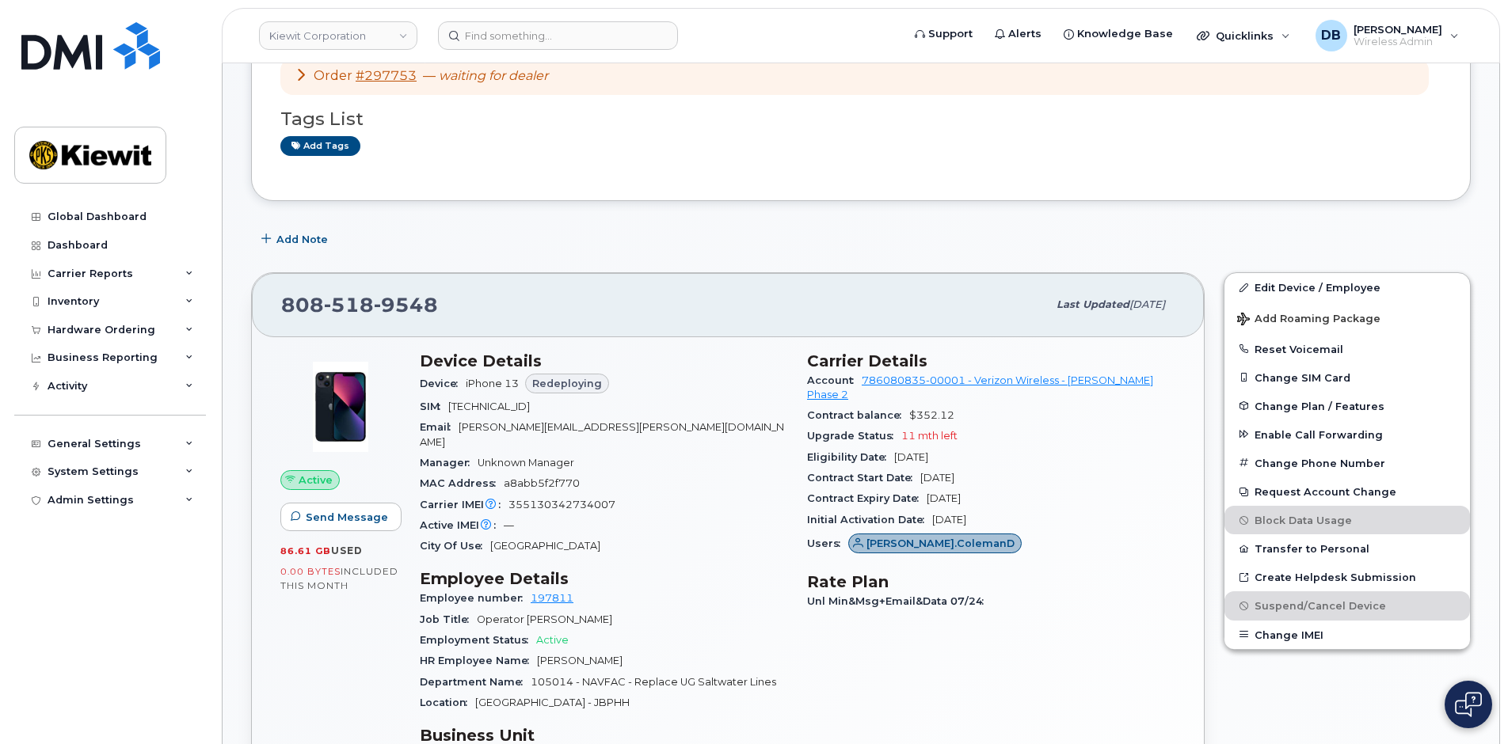
scroll to position [0, 0]
